Goal: Information Seeking & Learning: Learn about a topic

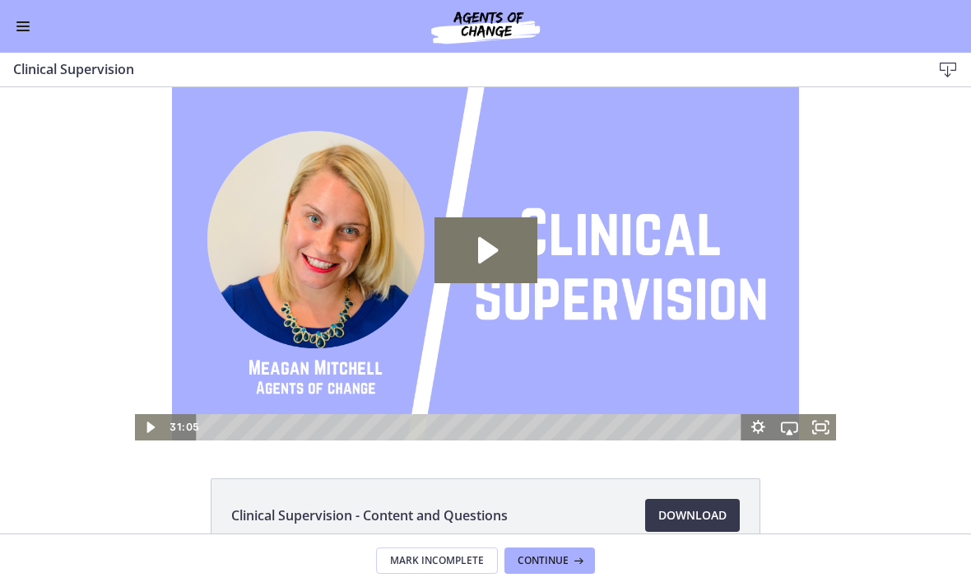
click at [8, 32] on div "Go to Dashboard" at bounding box center [485, 26] width 971 height 53
click at [22, 22] on span "Enable menu" at bounding box center [22, 22] width 13 height 2
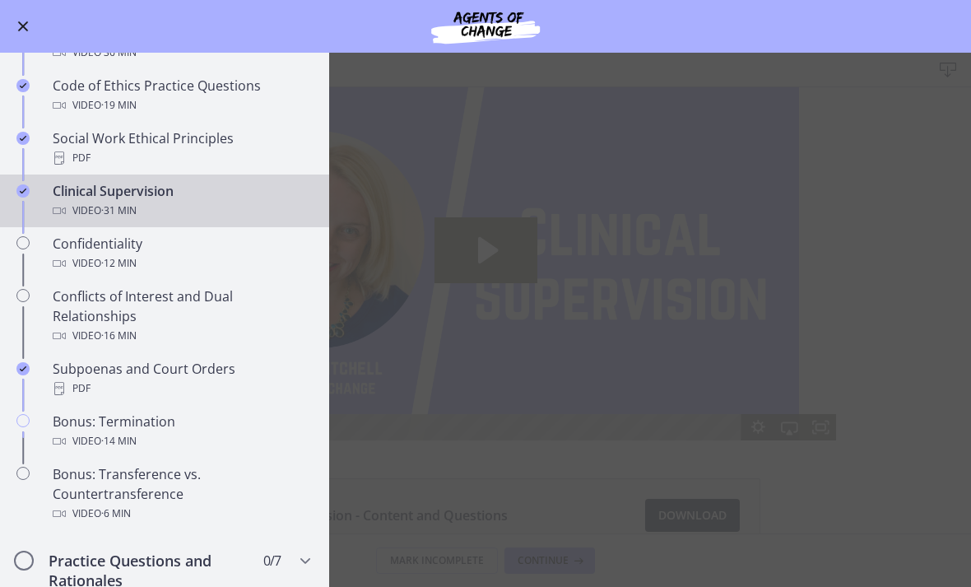
scroll to position [716, 0]
click at [245, 243] on div "Confidentiality Video · 12 min" at bounding box center [181, 253] width 257 height 40
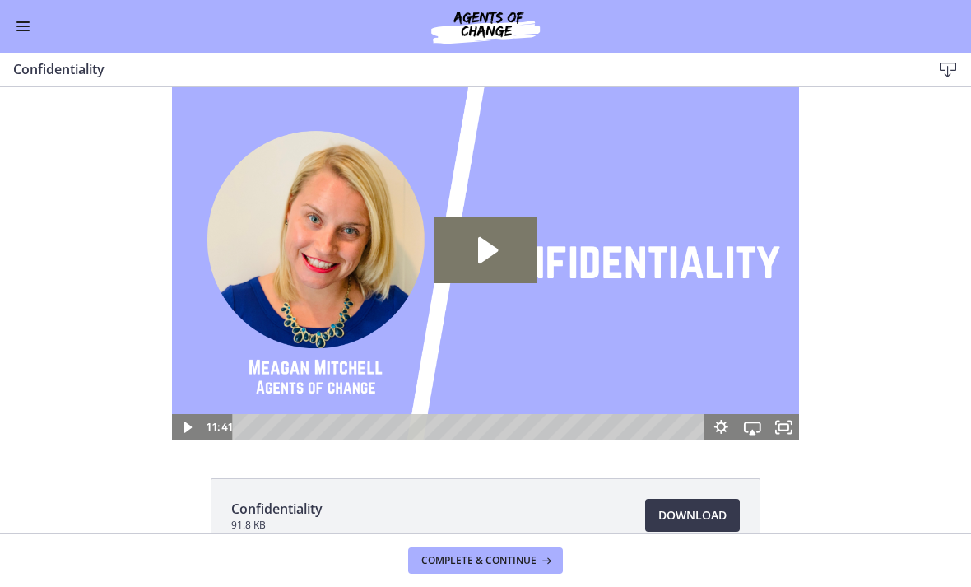
click at [470, 272] on icon "Play Video: c1hrgn7jbns4p4pu7s2g.mp4" at bounding box center [486, 250] width 103 height 66
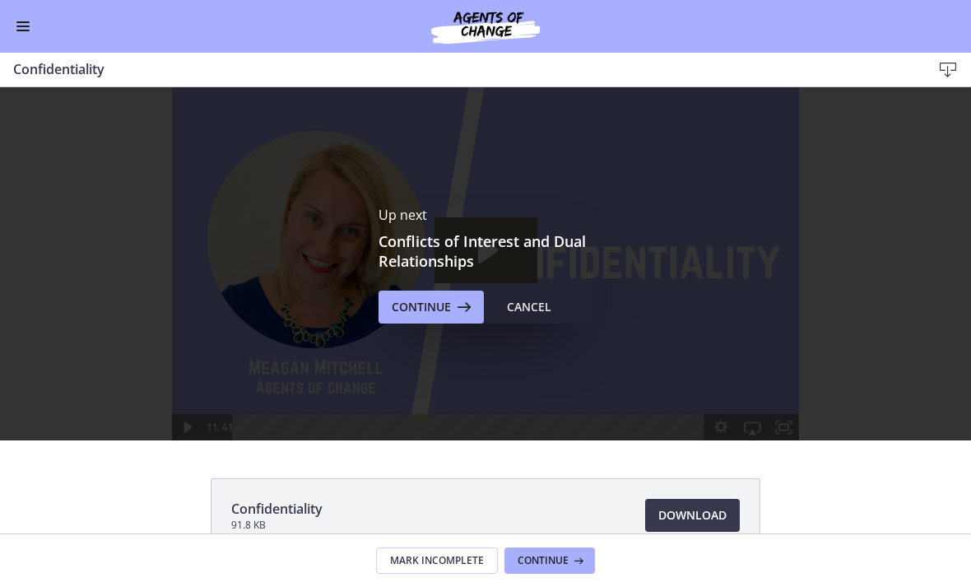
scroll to position [1, 0]
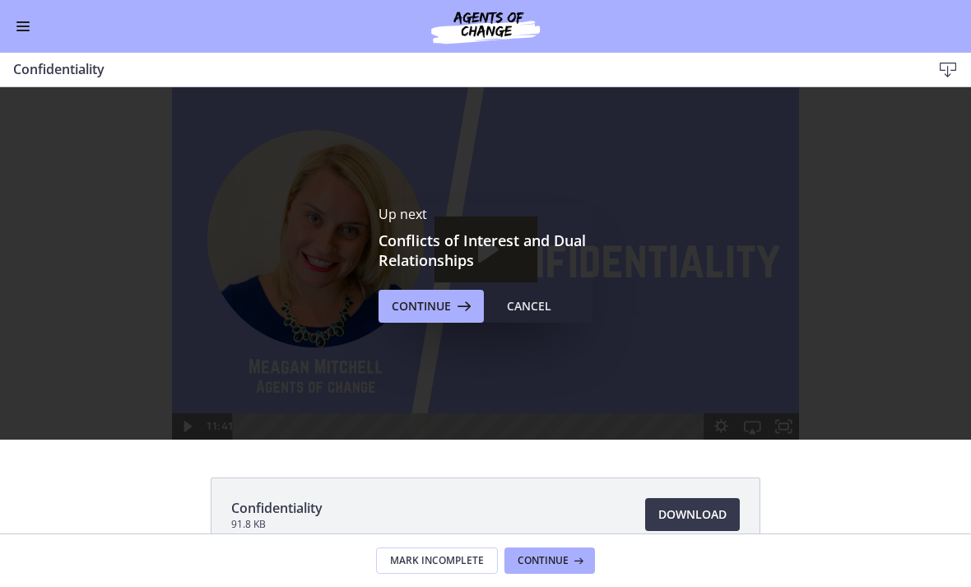
click at [427, 296] on span "Continue" at bounding box center [421, 306] width 59 height 20
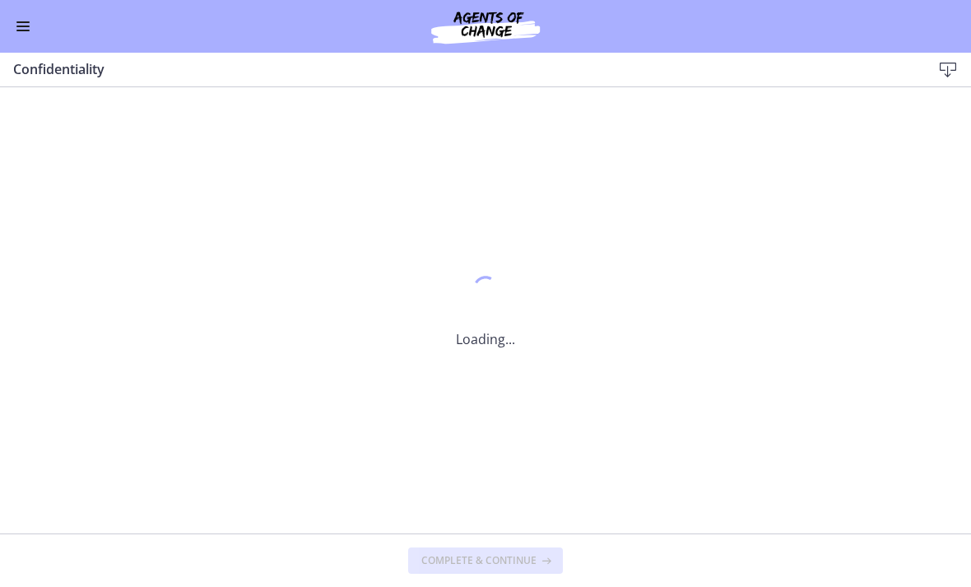
scroll to position [0, 0]
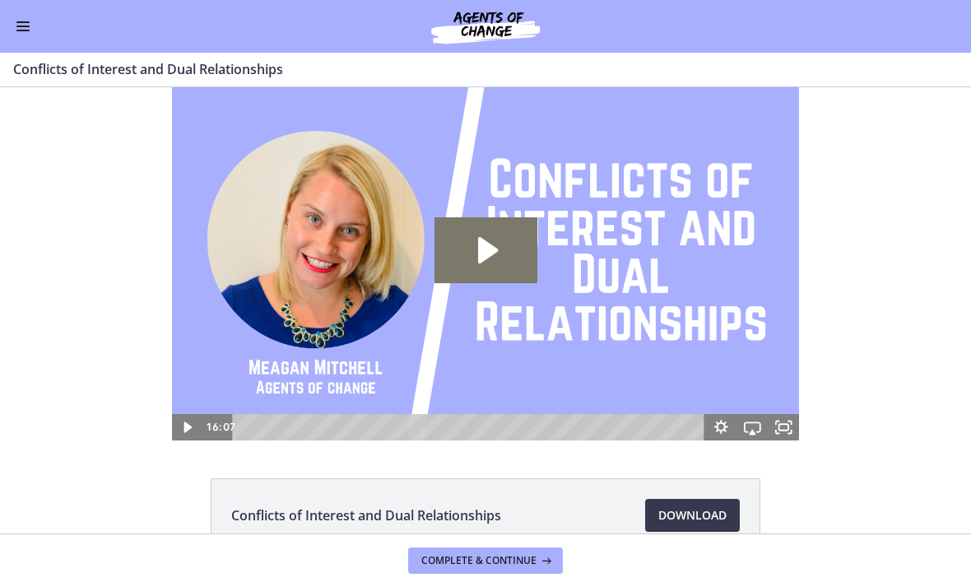
click at [458, 260] on icon "Play Video: cthlvd1d06jc72h4kvd0.mp4" at bounding box center [486, 250] width 103 height 66
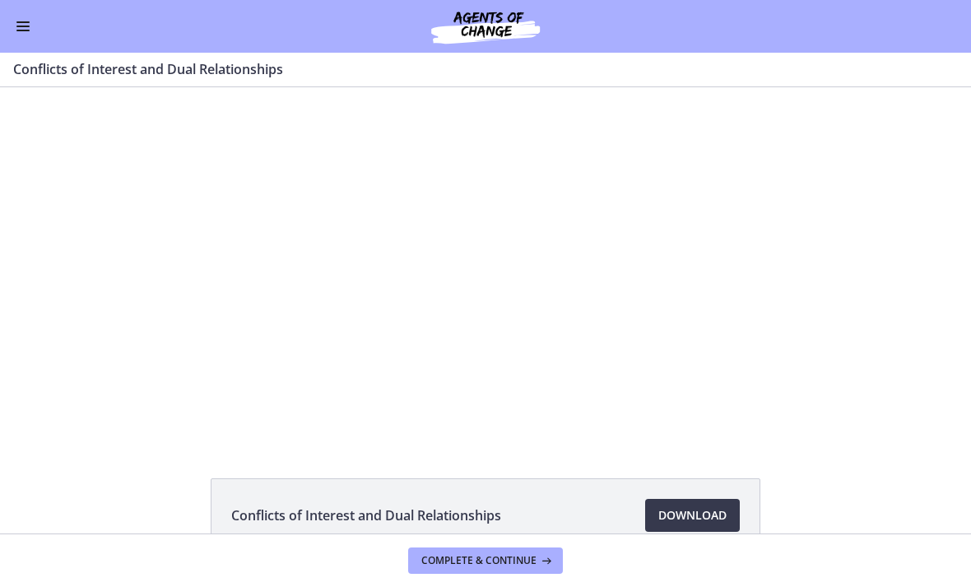
click at [473, 258] on div at bounding box center [486, 263] width 628 height 353
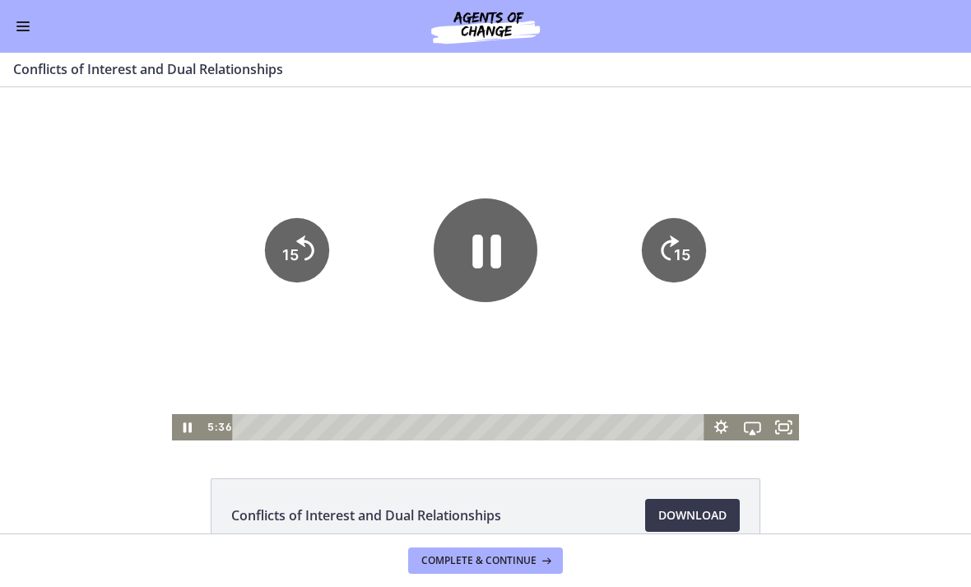
click at [484, 239] on icon "Pause" at bounding box center [486, 250] width 104 height 104
